Goal: Task Accomplishment & Management: Manage account settings

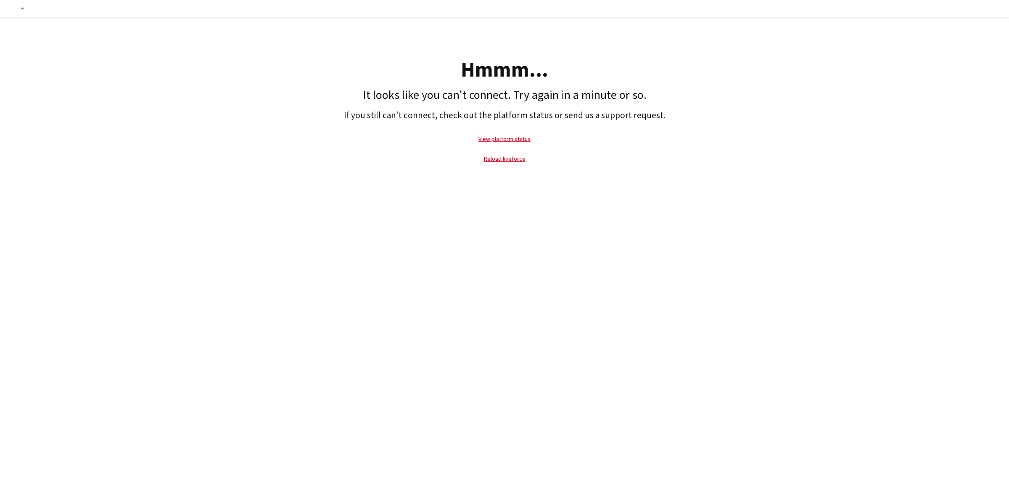
click at [60, 80] on div "Hmmm... It looks like you can't connect. Try again in a minute or so. If you st…" at bounding box center [504, 95] width 1009 height 156
click at [507, 159] on link "Reload liveforce" at bounding box center [505, 159] width 42 height 8
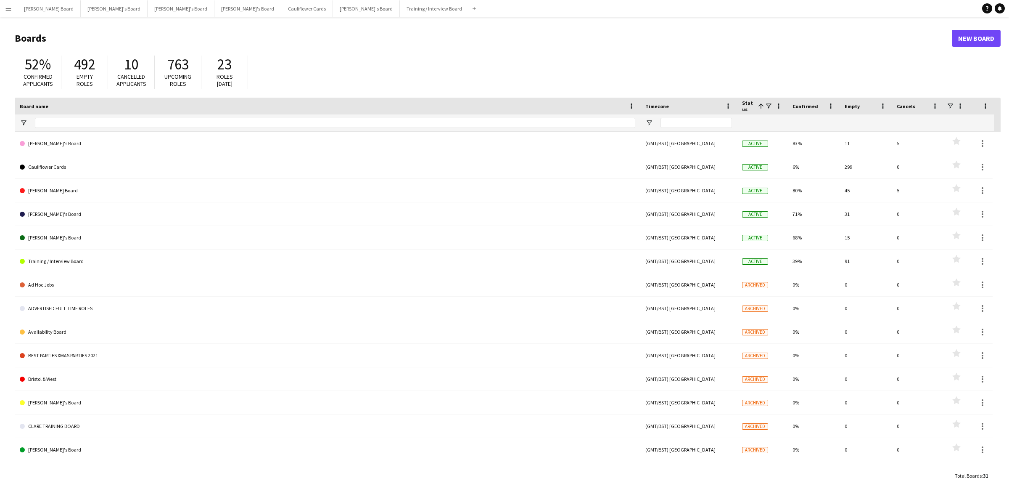
click at [6, 9] on app-icon "Menu" at bounding box center [8, 8] width 7 height 7
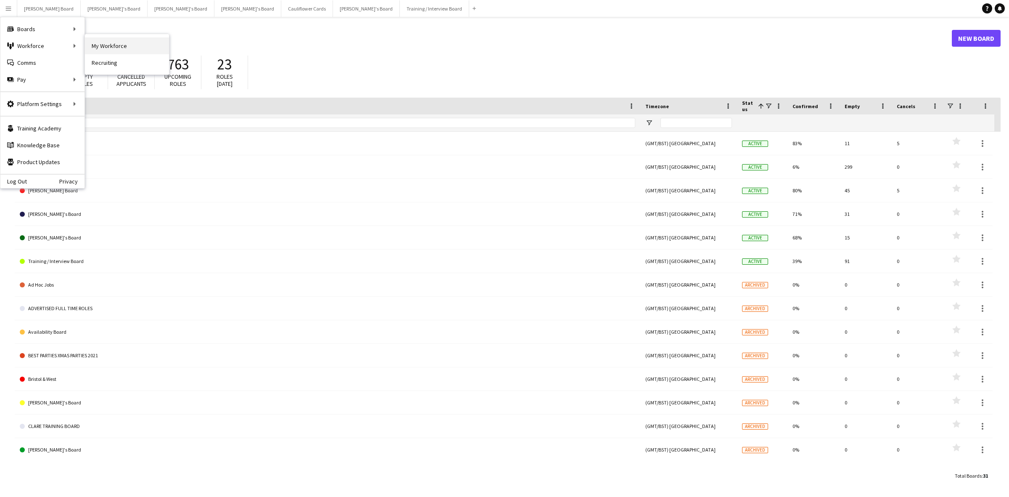
click at [132, 44] on link "My Workforce" at bounding box center [127, 45] width 84 height 17
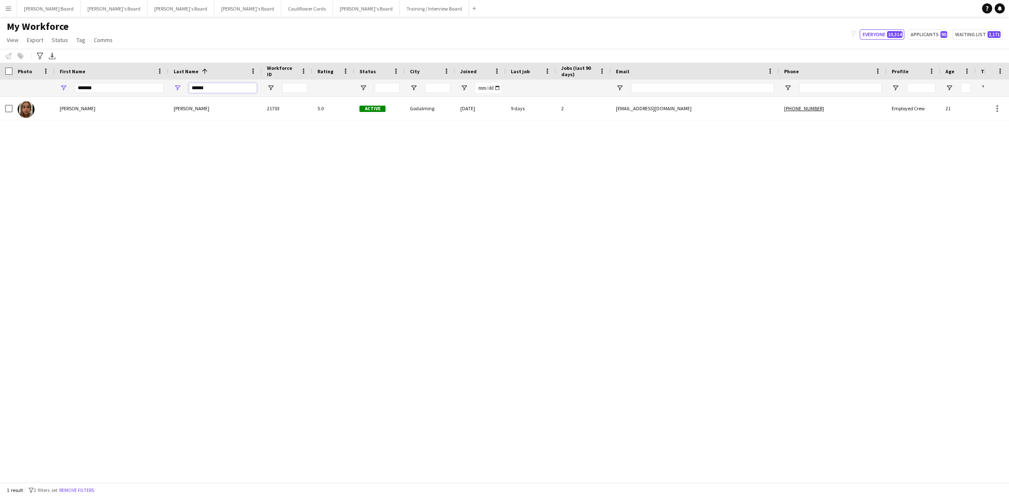
drag, startPoint x: 225, startPoint y: 86, endPoint x: 152, endPoint y: 90, distance: 73.7
click at [152, 90] on div "****** ******" at bounding box center [513, 87] width 1026 height 17
click at [214, 11] on button "[PERSON_NAME]'s Board Close" at bounding box center [247, 8] width 67 height 16
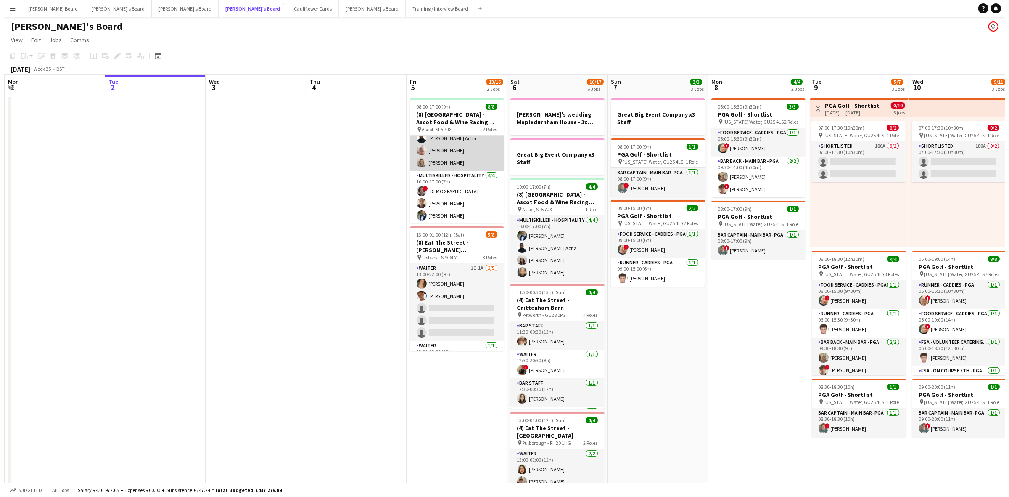
scroll to position [43, 0]
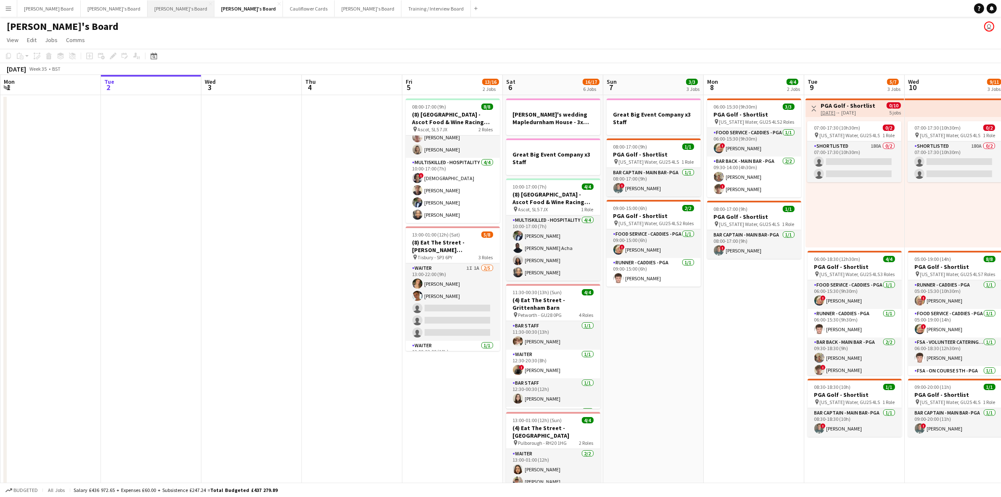
click at [148, 11] on button "[PERSON_NAME]'s Board Close" at bounding box center [181, 8] width 67 height 16
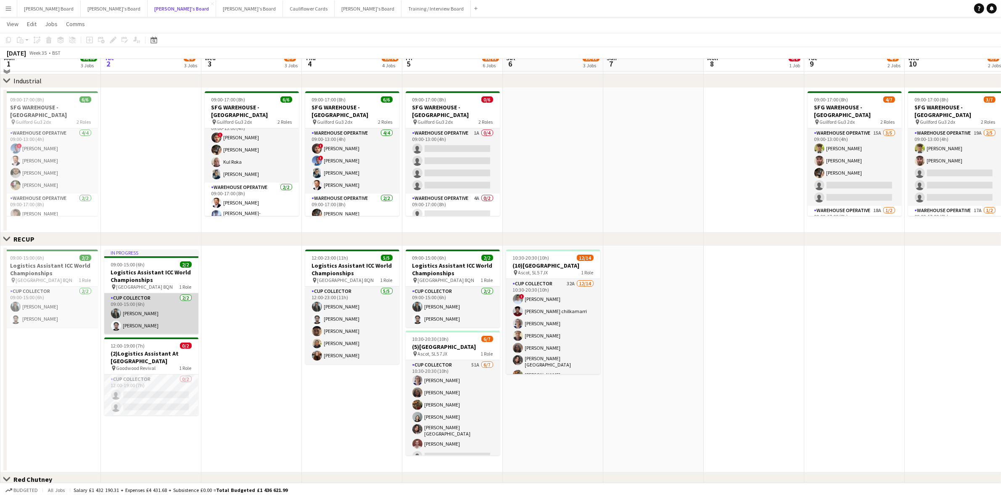
scroll to position [238, 0]
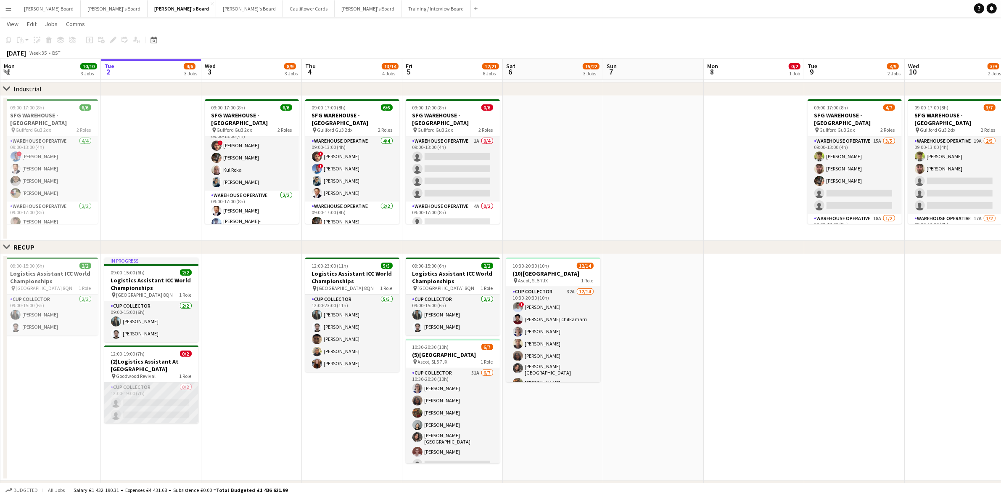
click at [159, 399] on app-card-role "CUP COLLECTOR 0/2 12:00-19:00 (7h) single-neutral-actions single-neutral-actions" at bounding box center [151, 402] width 94 height 41
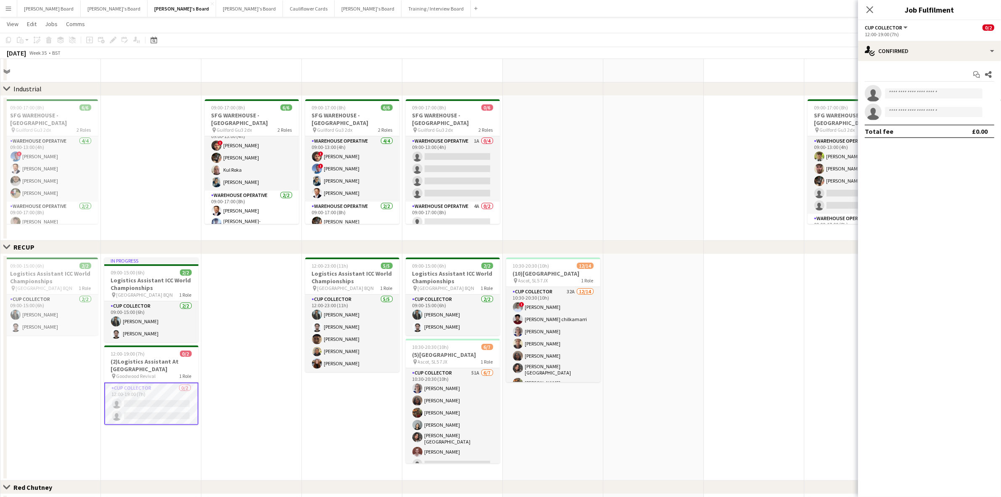
scroll to position [0, 0]
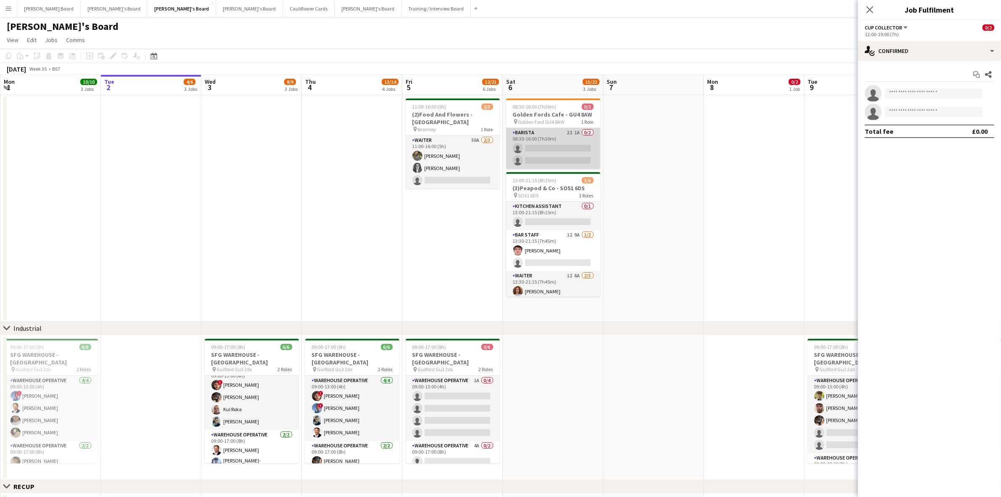
click at [570, 146] on app-card-role "Barista 2I 1A 0/2 08:30-16:00 (7h30m) single-neutral-actions single-neutral-act…" at bounding box center [553, 148] width 94 height 41
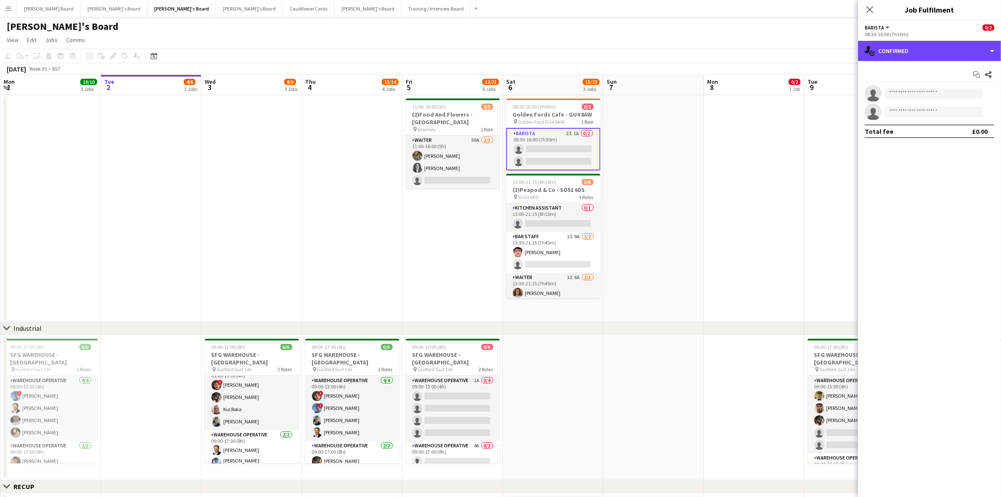
drag, startPoint x: 920, startPoint y: 49, endPoint x: 945, endPoint y: 100, distance: 56.4
click at [921, 50] on div "single-neutral-actions-check-2 Confirmed" at bounding box center [929, 51] width 143 height 20
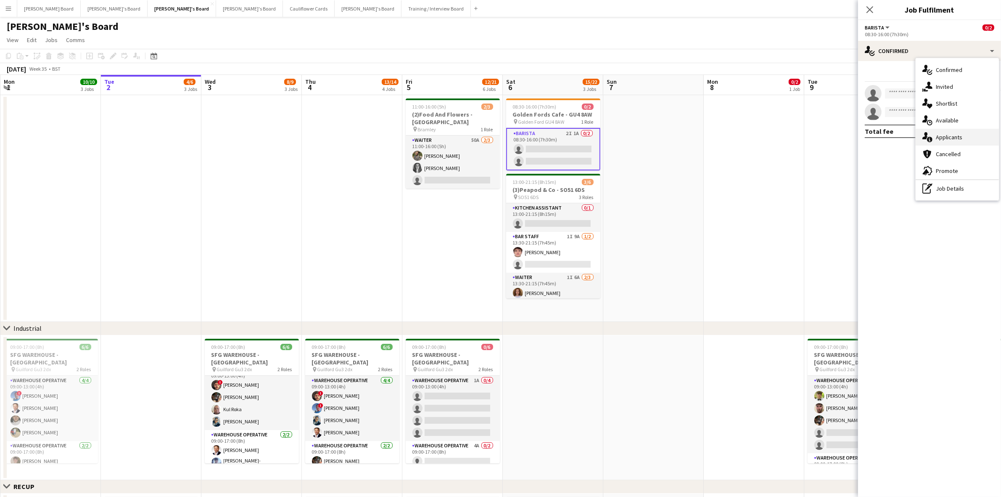
click at [949, 140] on span "Applicants" at bounding box center [949, 137] width 26 height 8
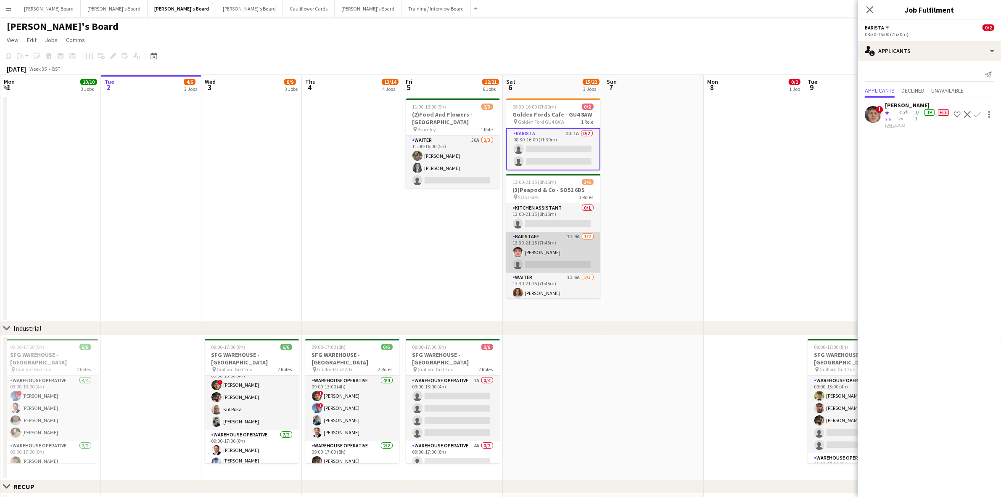
scroll to position [28, 0]
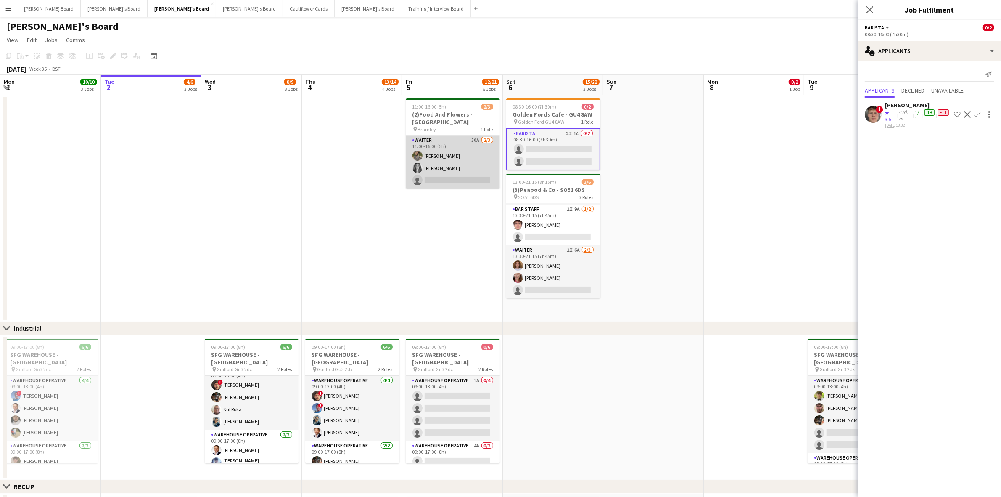
click at [454, 154] on app-card-role "Waiter 50A [DATE] 11:00-16:00 (5h) [PERSON_NAME] [PERSON_NAME] single-neutral-a…" at bounding box center [453, 161] width 94 height 53
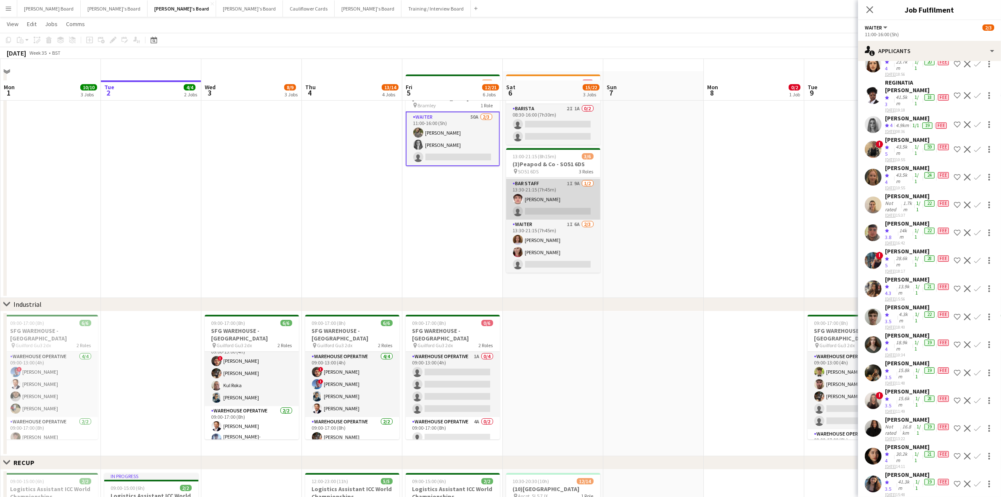
scroll to position [0, 0]
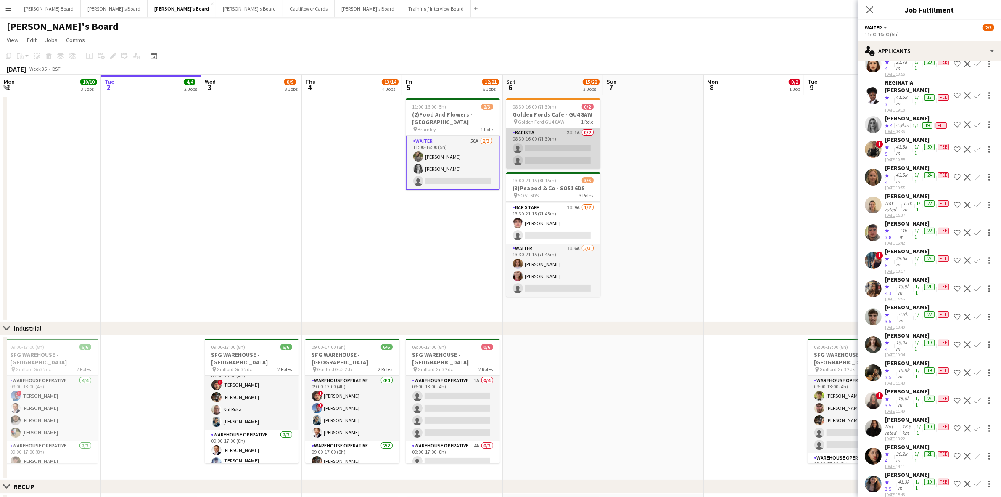
click at [558, 141] on app-card-role "Barista 2I 1A 0/2 08:30-16:00 (7h30m) single-neutral-actions single-neutral-act…" at bounding box center [553, 148] width 94 height 41
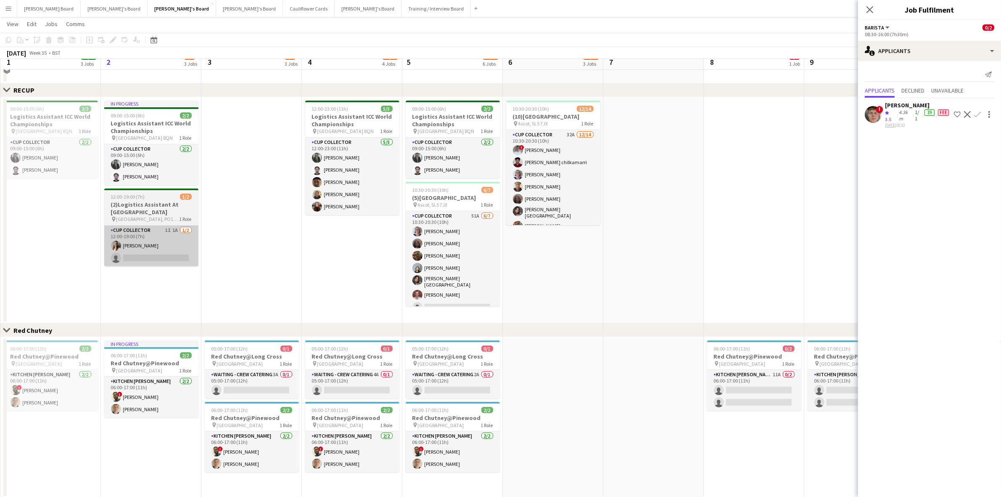
scroll to position [396, 0]
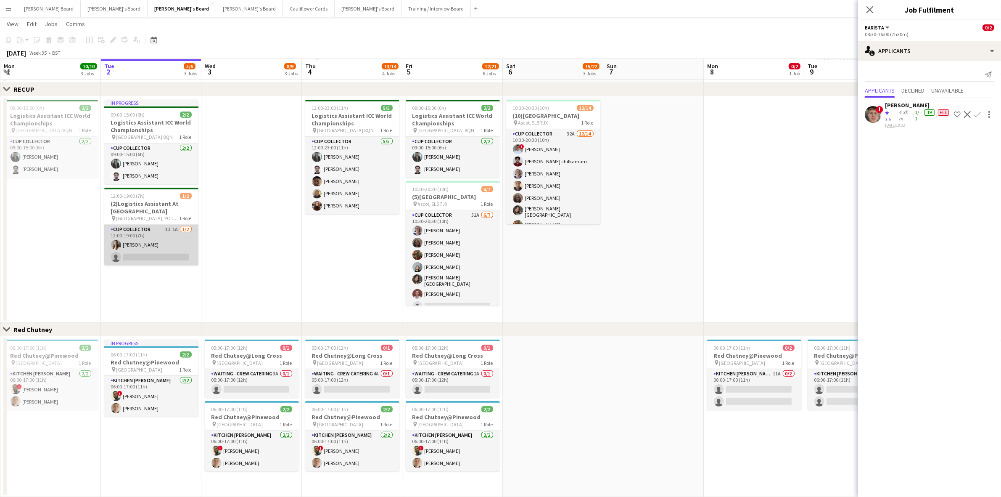
click at [156, 240] on app-card-role "CUP COLLECTOR 1I 1A [DATE] 12:00-19:00 (7h) [PERSON_NAME] single-neutral-actions" at bounding box center [151, 245] width 94 height 41
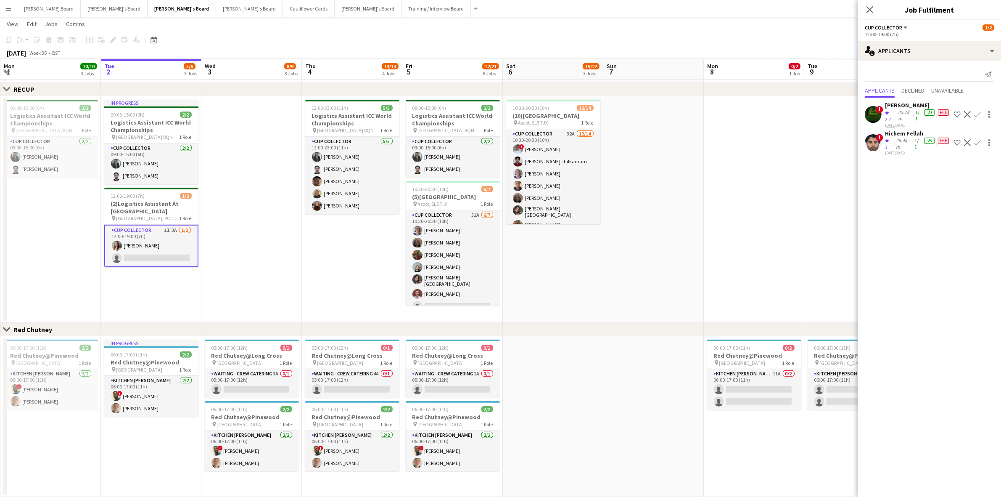
click at [176, 245] on app-card-role "CUP COLLECTOR 1I 3A [DATE] 12:00-19:00 (7h) [PERSON_NAME] single-neutral-actions" at bounding box center [151, 246] width 94 height 42
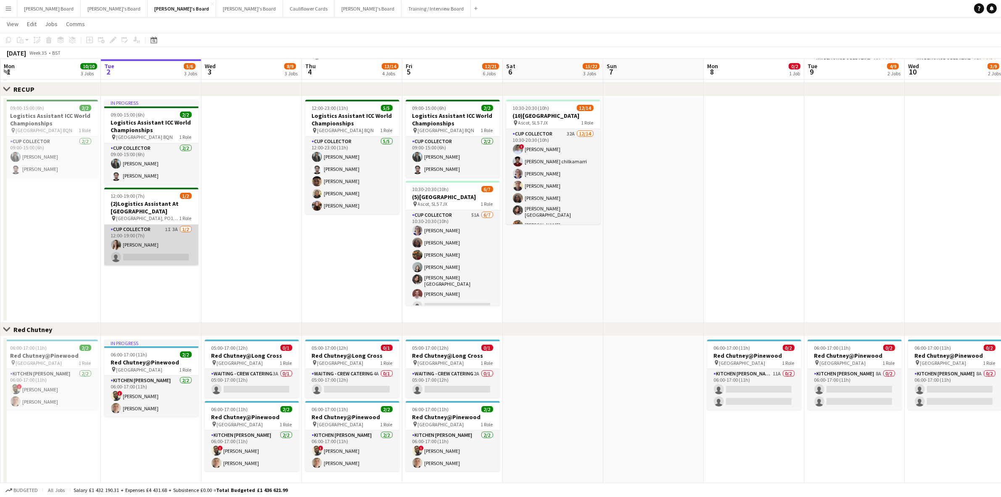
click at [166, 248] on app-card-role "CUP COLLECTOR 1I 3A [DATE] 12:00-19:00 (7h) [PERSON_NAME] single-neutral-actions" at bounding box center [151, 245] width 94 height 41
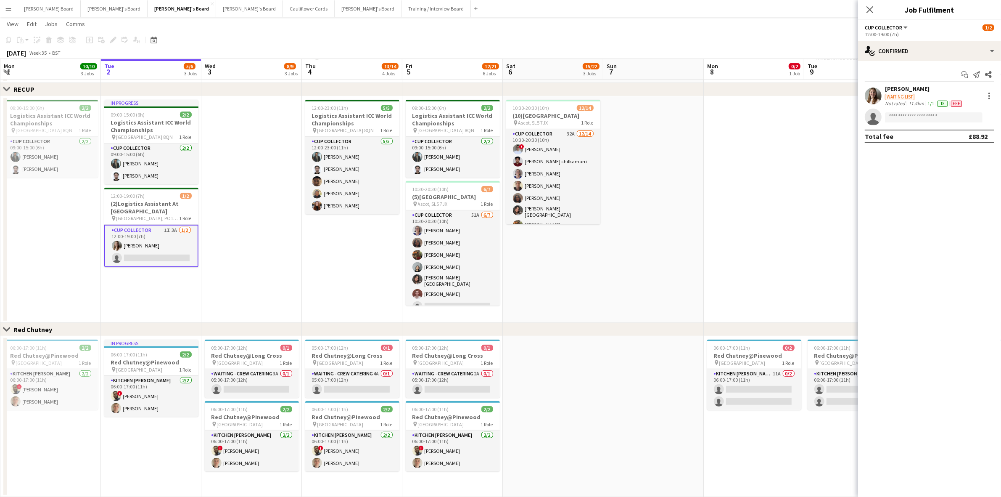
click at [928, 86] on div "[PERSON_NAME]" at bounding box center [924, 89] width 79 height 8
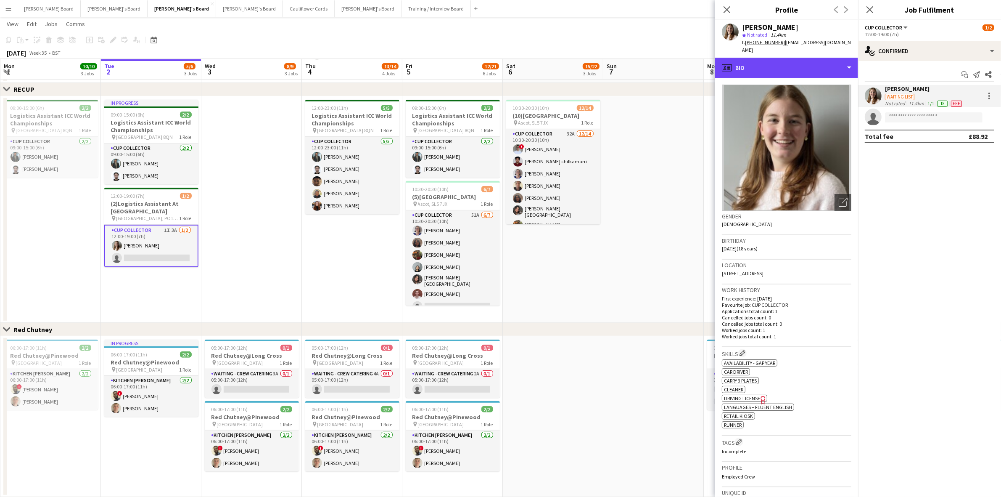
drag, startPoint x: 743, startPoint y: 58, endPoint x: 756, endPoint y: 82, distance: 28.2
click at [743, 58] on div "profile Bio" at bounding box center [786, 68] width 143 height 20
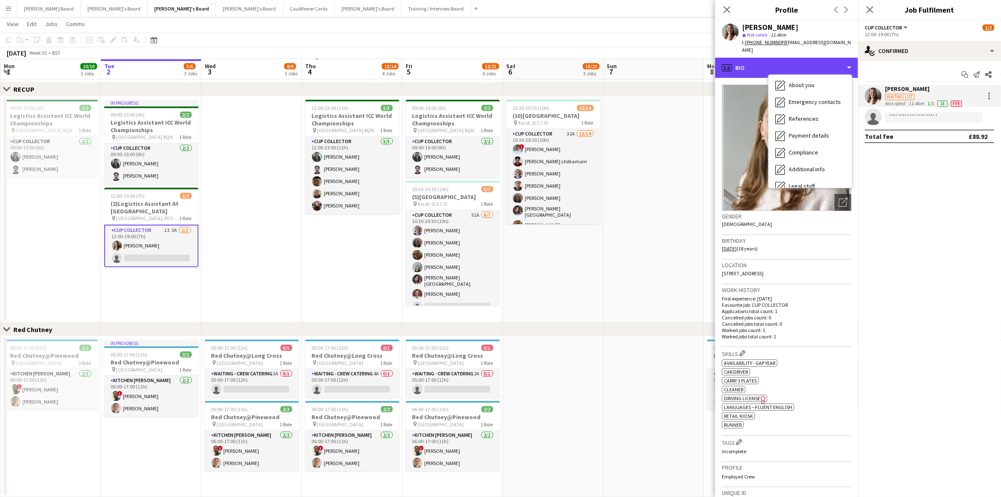
scroll to position [112, 0]
click at [12, 8] on button "Menu" at bounding box center [8, 8] width 17 height 17
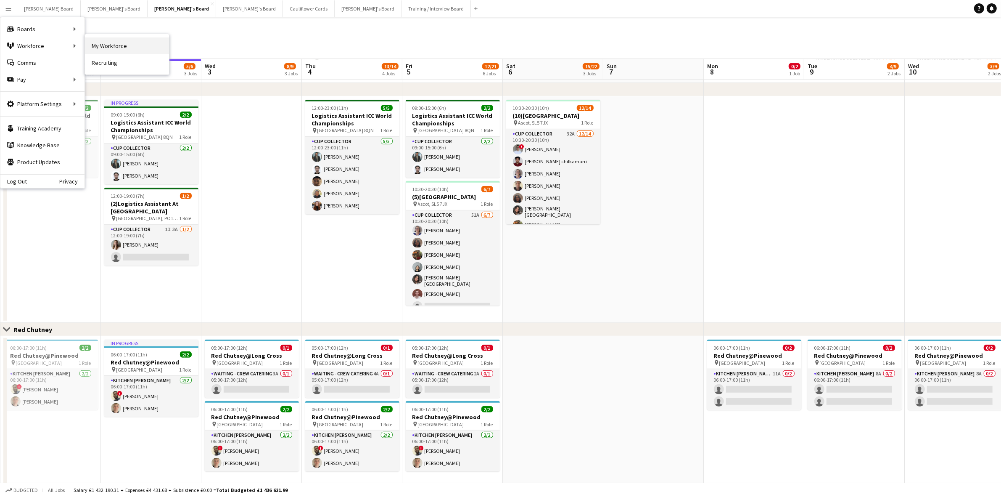
drag, startPoint x: 132, startPoint y: 47, endPoint x: 681, endPoint y: 66, distance: 549.9
click at [133, 47] on link "My Workforce" at bounding box center [127, 45] width 84 height 17
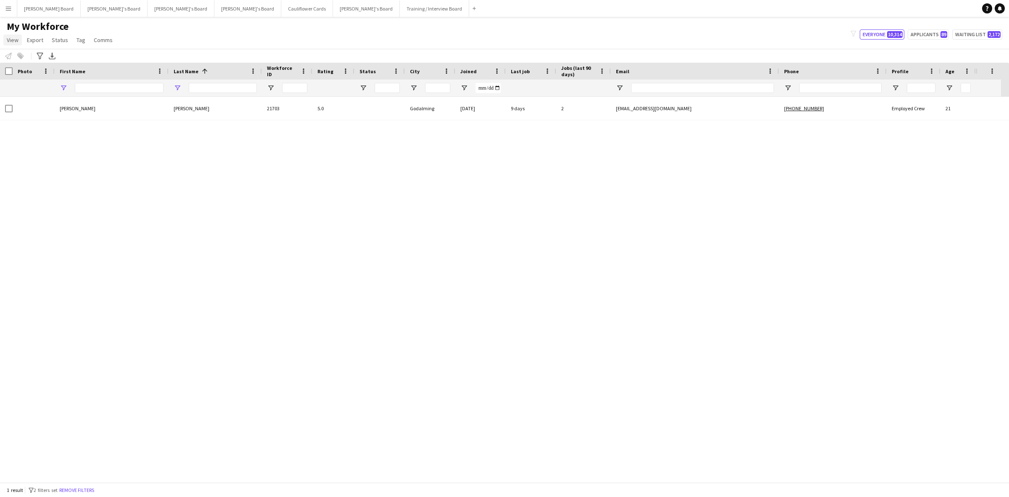
type input "******"
drag, startPoint x: 95, startPoint y: 87, endPoint x: 57, endPoint y: 85, distance: 37.9
click at [57, 85] on div "******" at bounding box center [112, 87] width 114 height 17
drag, startPoint x: 223, startPoint y: 86, endPoint x: 86, endPoint y: 85, distance: 136.6
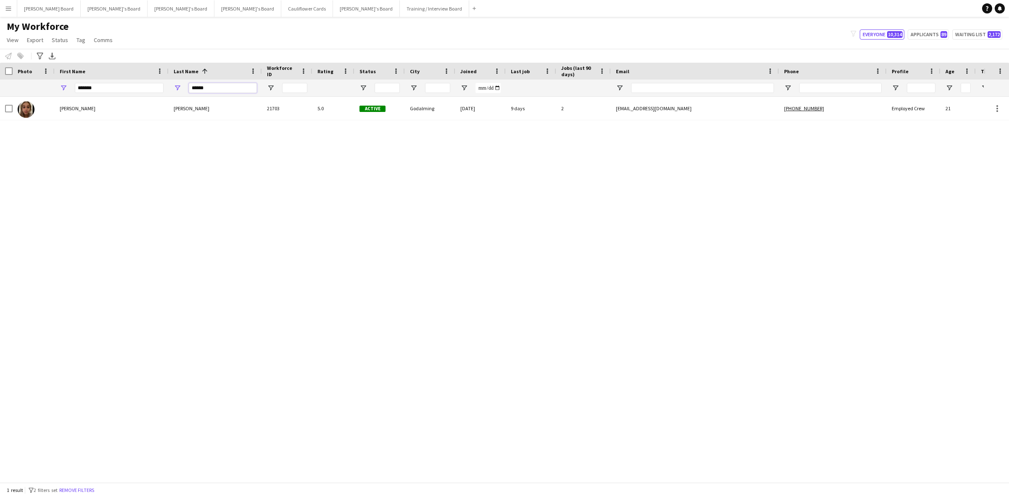
click at [86, 85] on div "****** ******" at bounding box center [513, 87] width 1026 height 17
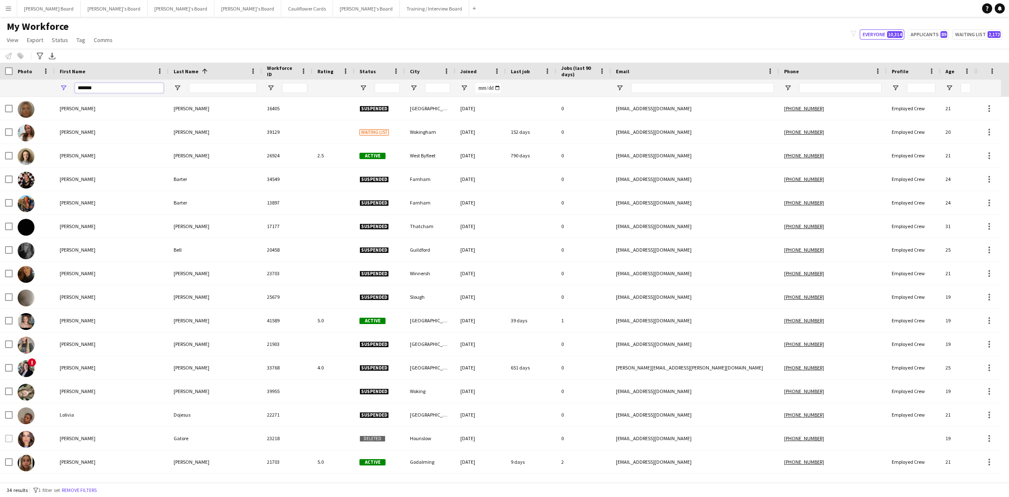
drag, startPoint x: 93, startPoint y: 87, endPoint x: 30, endPoint y: 85, distance: 63.1
click at [30, 85] on div "******" at bounding box center [513, 87] width 1026 height 17
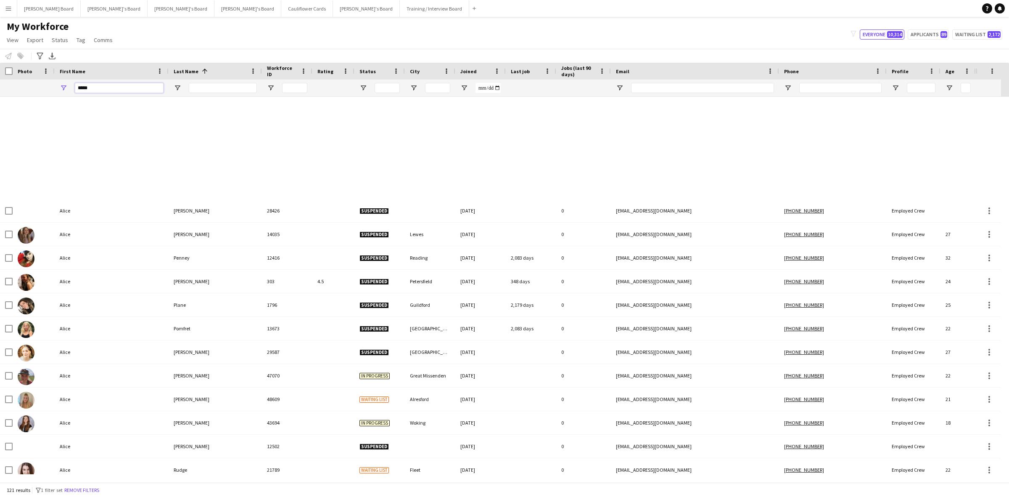
scroll to position [2155, 0]
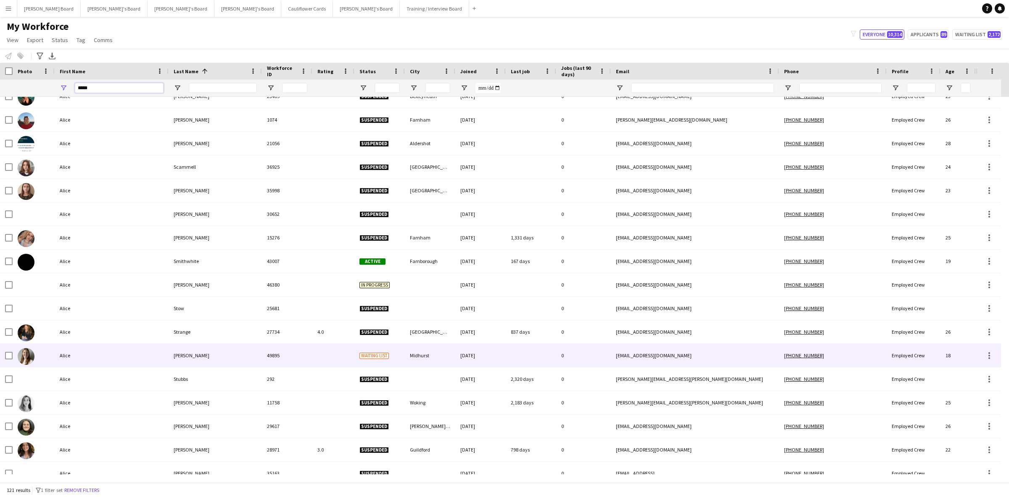
type input "*****"
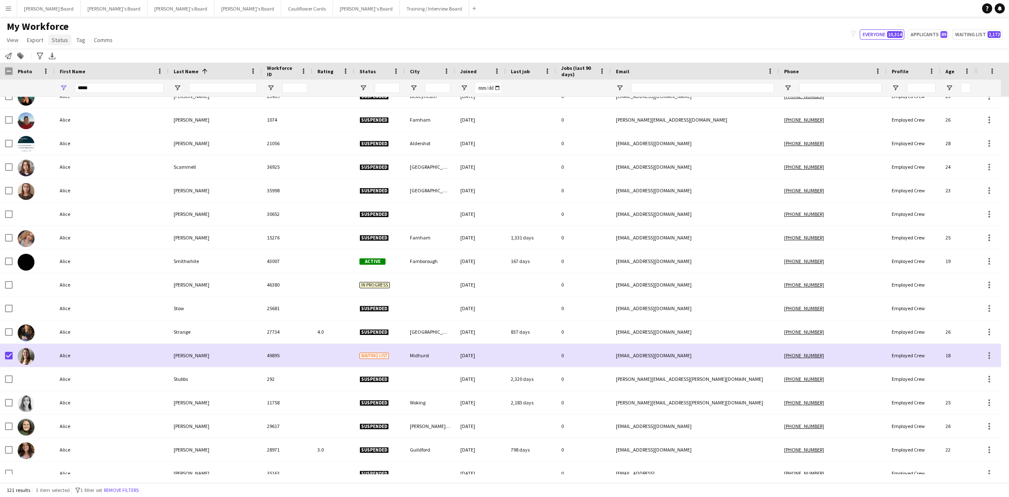
click at [62, 40] on span "Status" at bounding box center [60, 40] width 16 height 8
click at [69, 61] on link "Edit" at bounding box center [77, 58] width 59 height 18
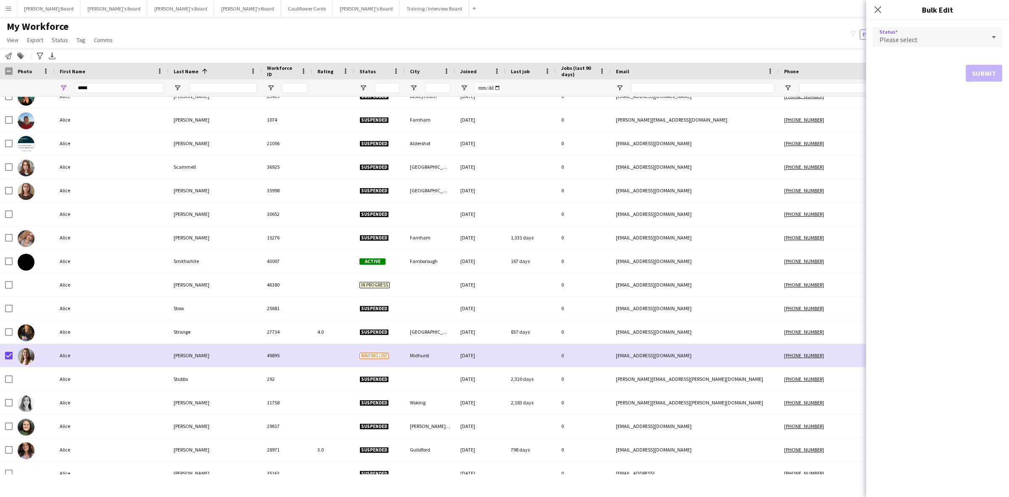
click at [933, 40] on div "Please select" at bounding box center [929, 37] width 113 height 20
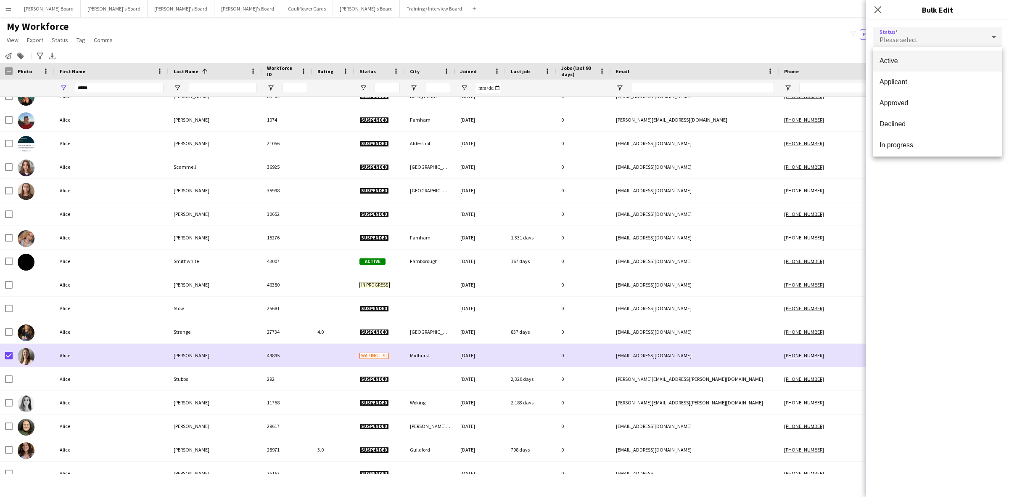
click at [903, 63] on span "Active" at bounding box center [938, 61] width 116 height 8
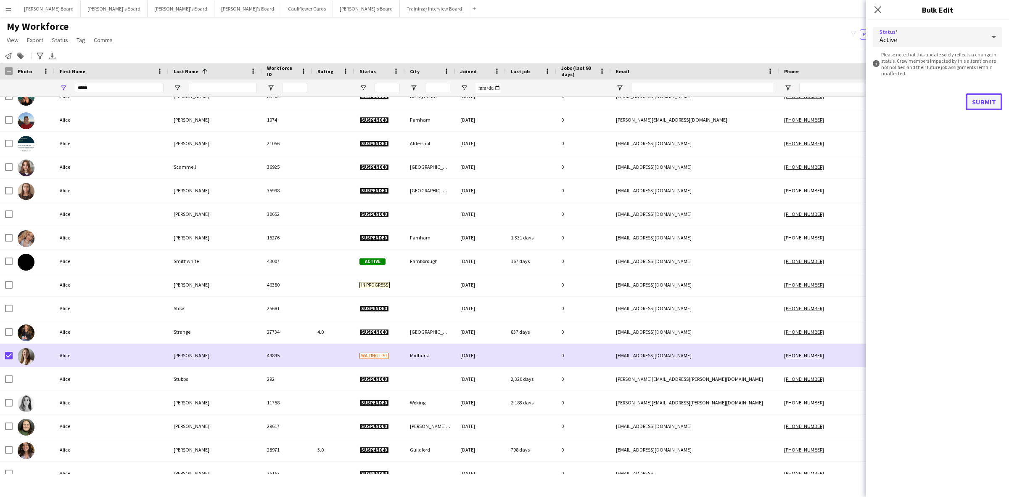
click at [979, 102] on button "Submit" at bounding box center [984, 101] width 37 height 17
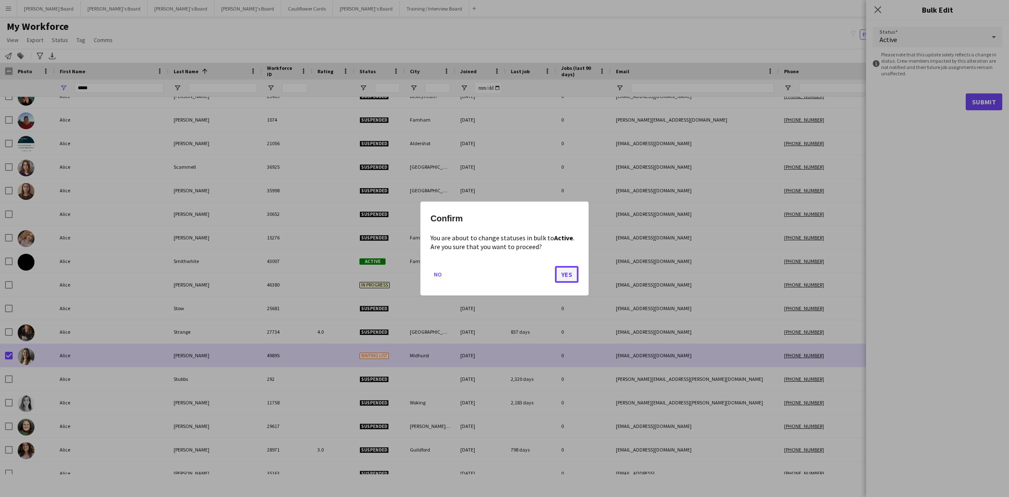
click at [560, 279] on button "Yes" at bounding box center [567, 274] width 24 height 17
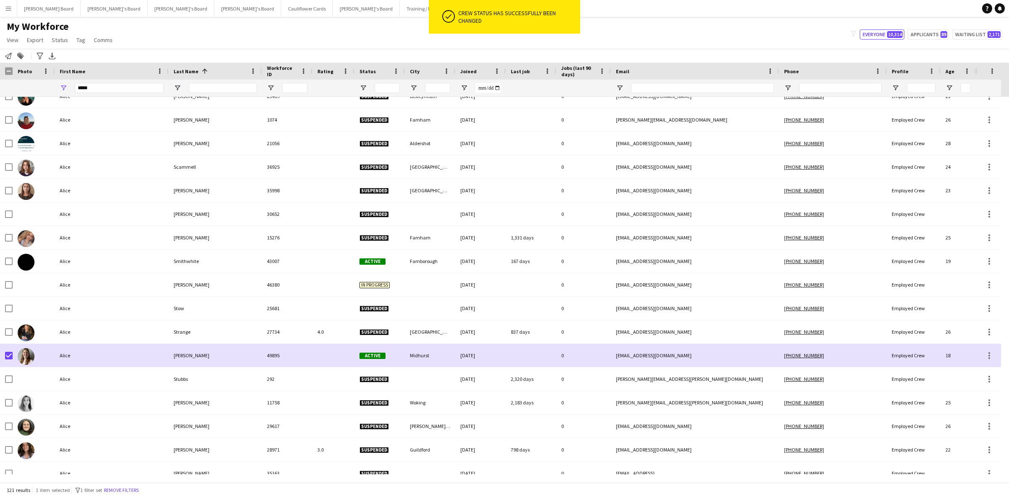
click at [9, 9] on app-icon "Menu" at bounding box center [8, 8] width 7 height 7
